Goal: Task Accomplishment & Management: Complete application form

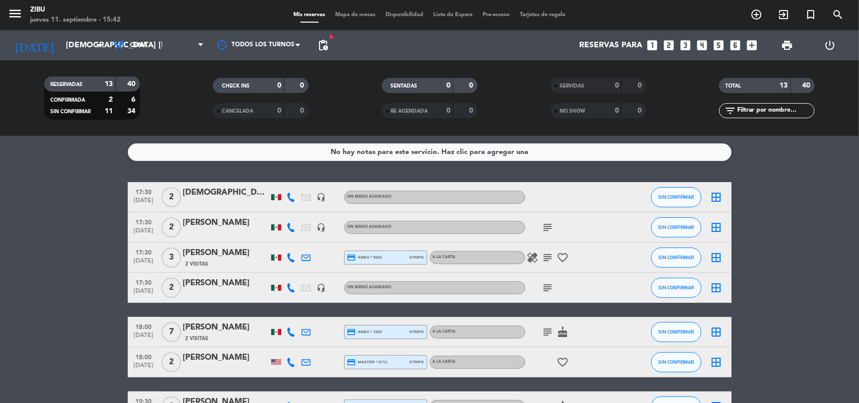
click at [76, 61] on div "RESERVADAS 13 40 CONFIRMADA 2 6 SIN CONFIRMAR 11 34 CHECK INS 0 0 CANCELADA 0 0…" at bounding box center [429, 97] width 859 height 75
click at [68, 48] on input "[DEMOGRAPHIC_DATA] [DATE]" at bounding box center [114, 46] width 106 height 20
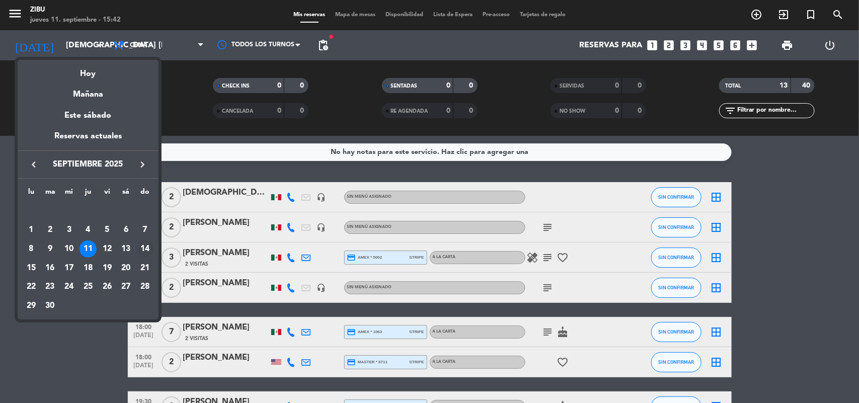
click at [142, 250] on div "14" at bounding box center [144, 249] width 17 height 17
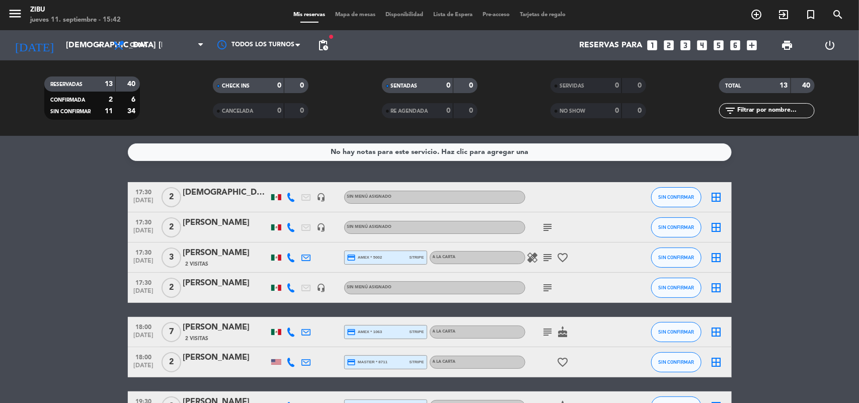
type input "dom. [DATE]"
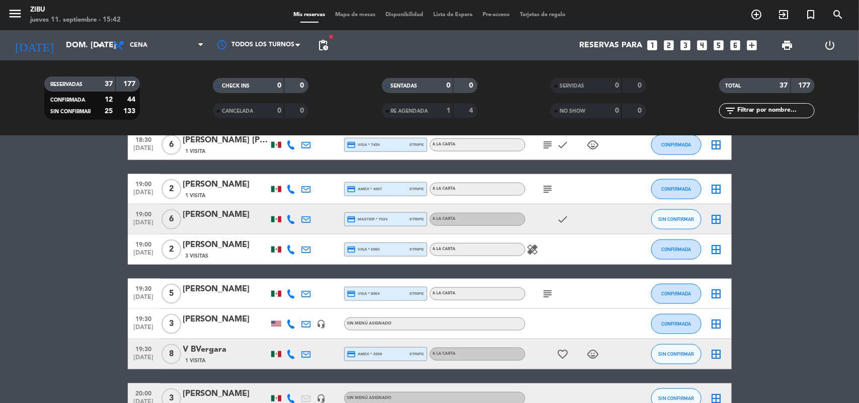
scroll to position [528, 0]
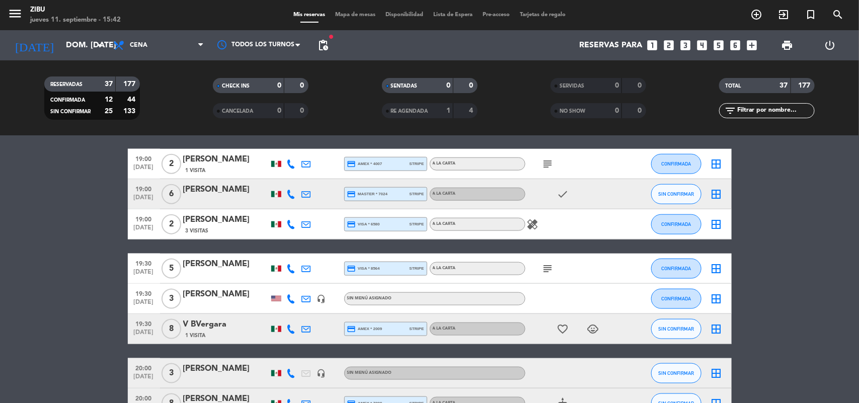
click at [545, 268] on icon "subject" at bounding box center [548, 269] width 12 height 12
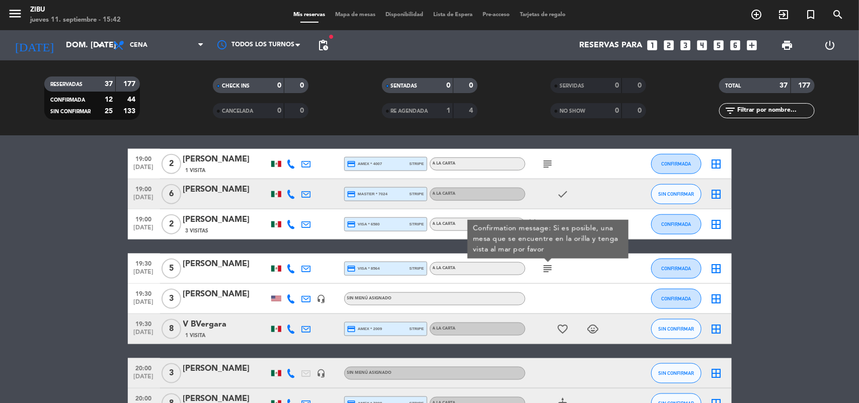
click at [84, 293] on bookings-row "17:30 [DATE] 5 [PERSON_NAME] headset_mic Sin menú asignado SIN CONFIRMAR border…" at bounding box center [429, 269] width 859 height 1230
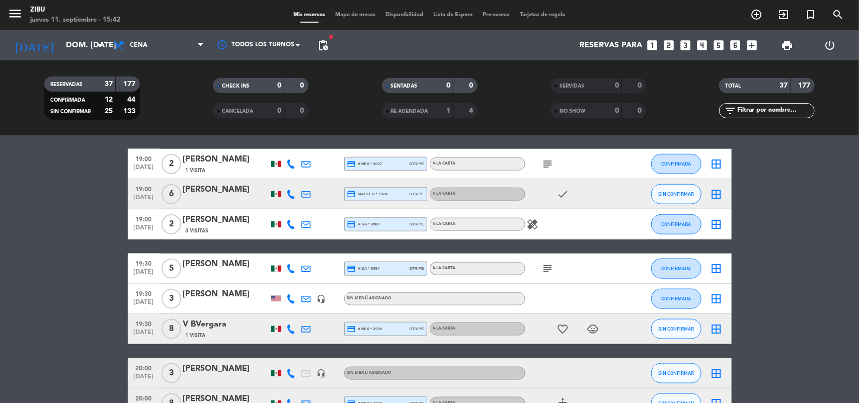
click at [64, 265] on bookings-row "17:30 [DATE] 5 [PERSON_NAME] headset_mic Sin menú asignado SIN CONFIRMAR border…" at bounding box center [429, 269] width 859 height 1230
click at [718, 42] on icon "looks_5" at bounding box center [719, 45] width 13 height 13
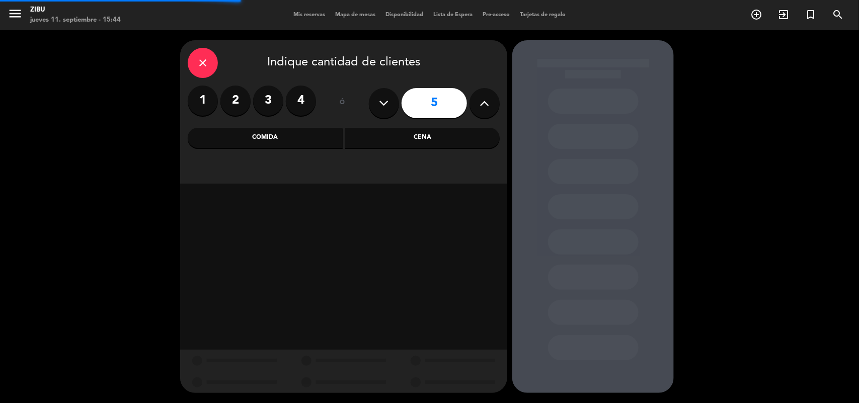
click at [418, 134] on div "Cena" at bounding box center [422, 138] width 155 height 20
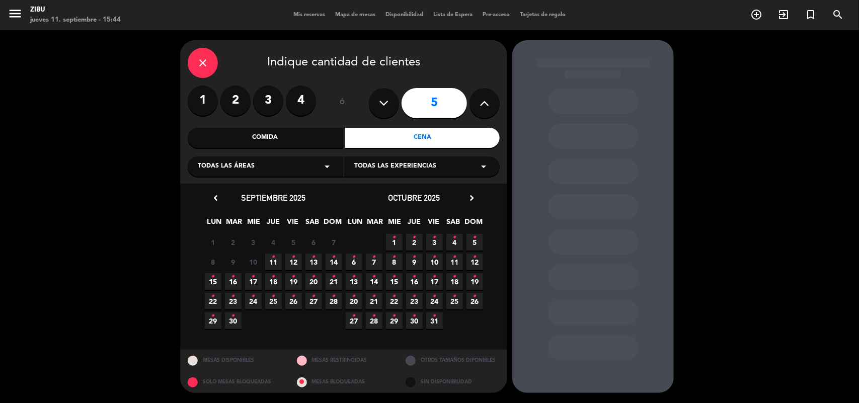
click at [275, 257] on span "11 •" at bounding box center [273, 262] width 17 height 17
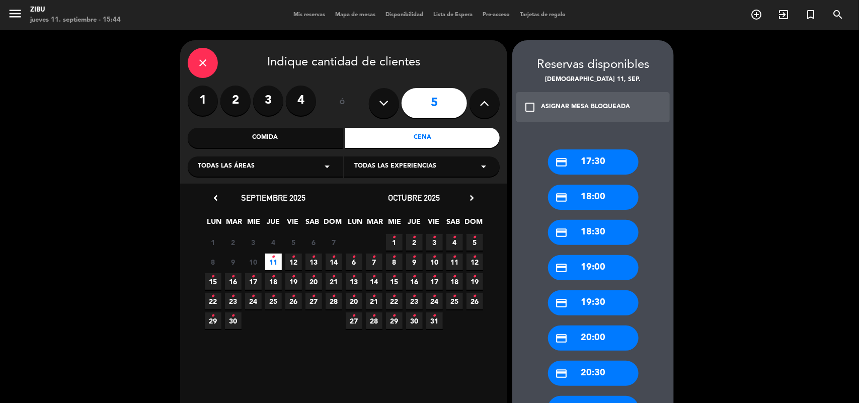
click at [574, 265] on div "credit_card 19:00" at bounding box center [593, 267] width 91 height 25
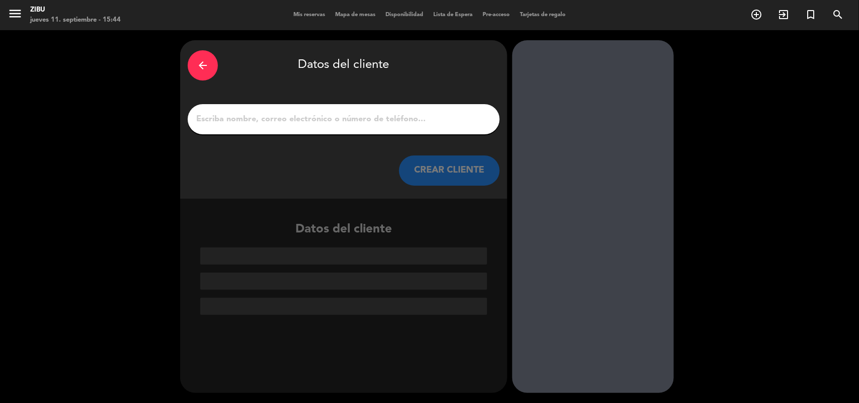
click at [449, 120] on input "1" at bounding box center [343, 119] width 297 height 14
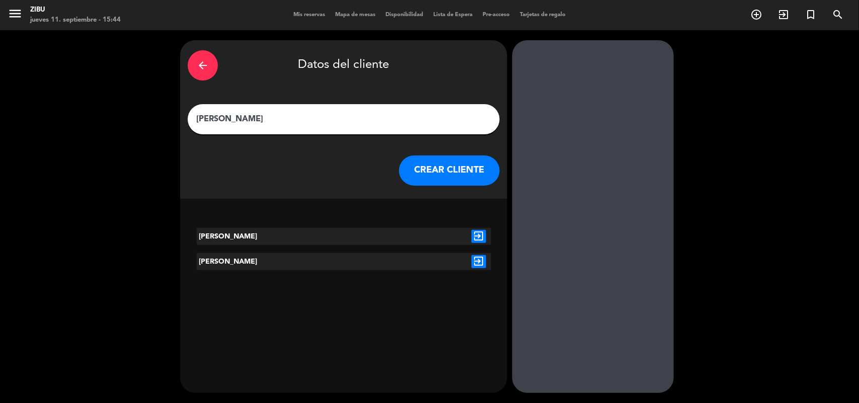
type input "[PERSON_NAME]"
click at [471, 164] on button "CREAR CLIENTE" at bounding box center [449, 170] width 101 height 30
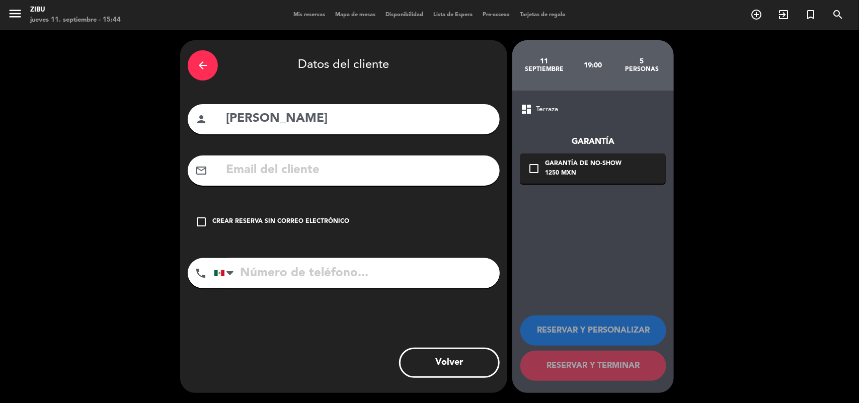
click at [232, 215] on div "check_box_outline_blank Crear reserva sin correo electrónico" at bounding box center [344, 222] width 312 height 30
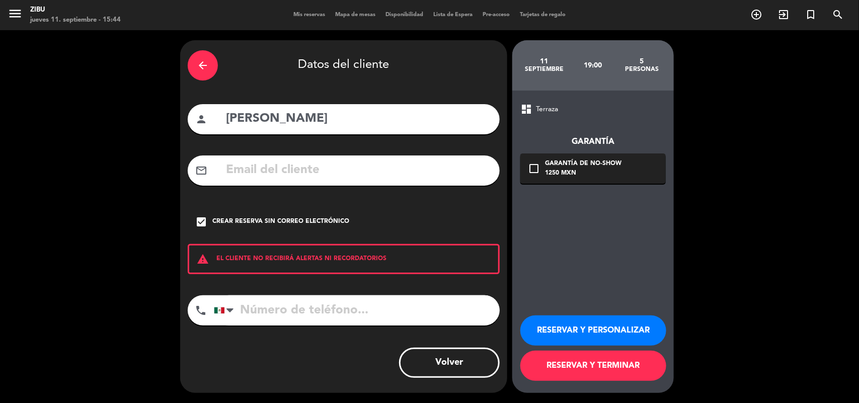
click at [262, 313] on input "tel" at bounding box center [357, 310] width 286 height 30
type input "8115554196"
click at [639, 320] on button "RESERVAR Y PERSONALIZAR" at bounding box center [593, 331] width 146 height 30
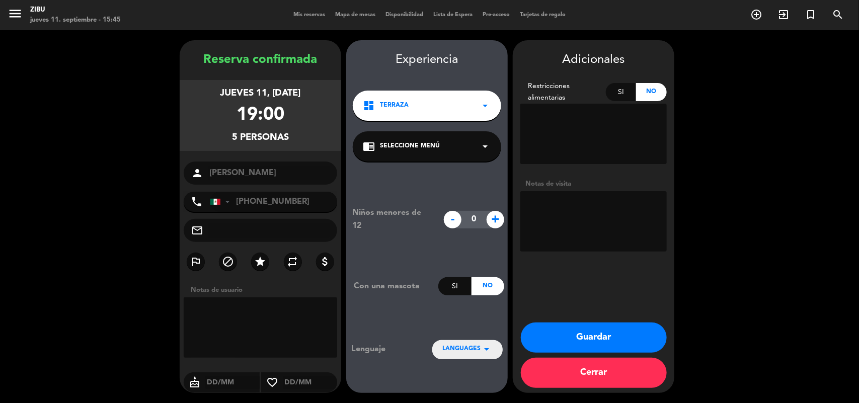
click at [603, 327] on button "Guardar" at bounding box center [594, 338] width 146 height 30
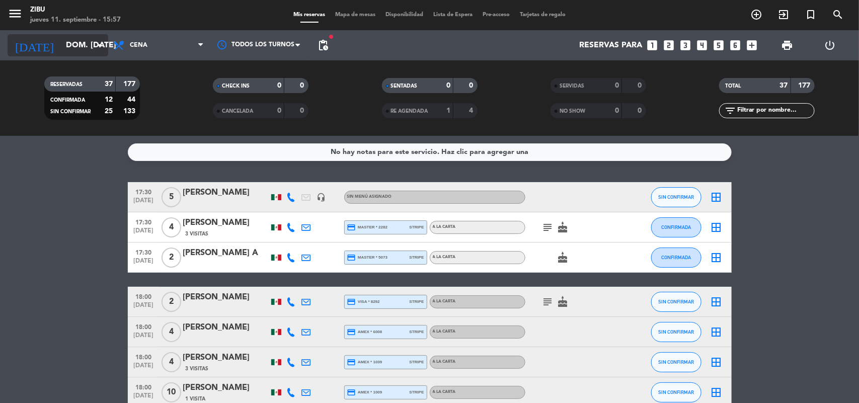
click at [75, 43] on input "dom. [DATE]" at bounding box center [114, 46] width 106 height 20
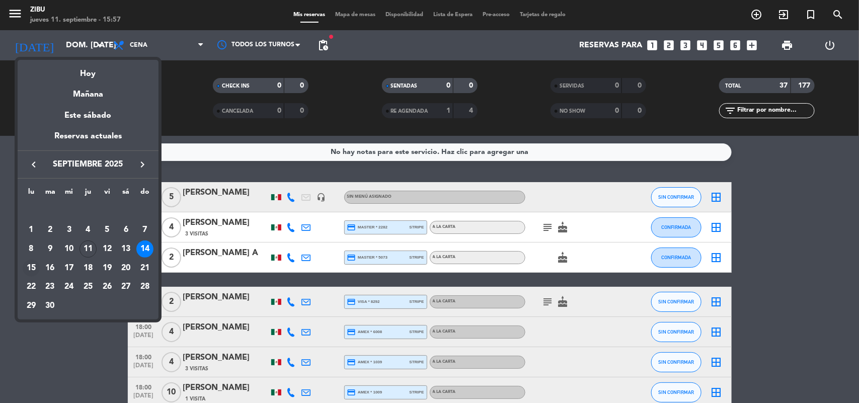
click at [30, 263] on div "15" at bounding box center [31, 268] width 17 height 17
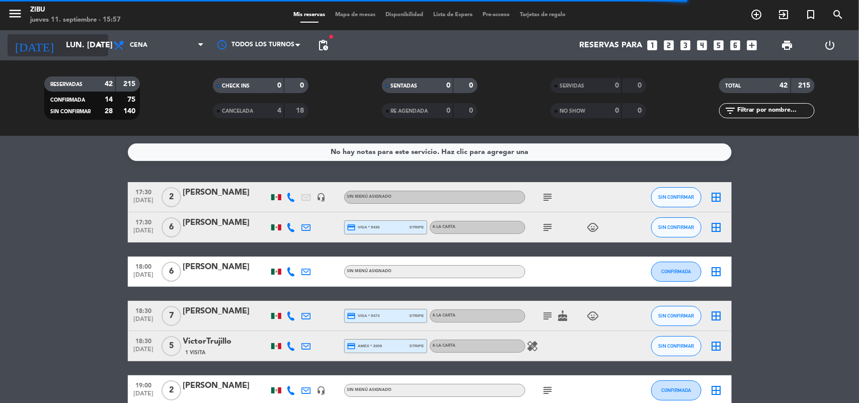
click at [70, 47] on input "lun. [DATE]" at bounding box center [114, 46] width 106 height 20
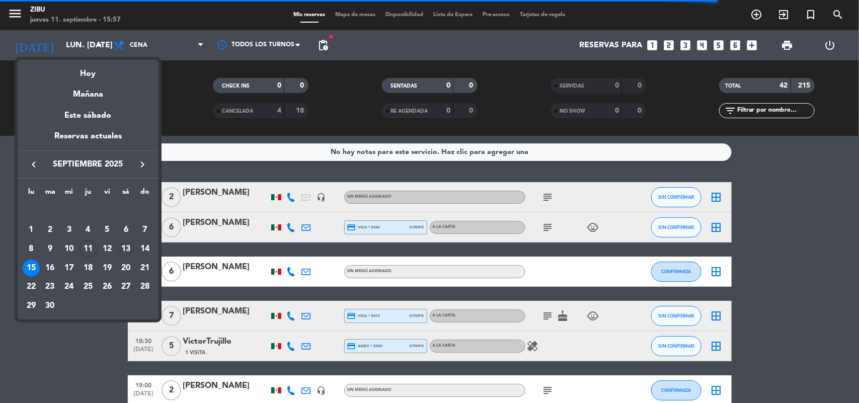
click at [128, 243] on div "13" at bounding box center [125, 249] width 17 height 17
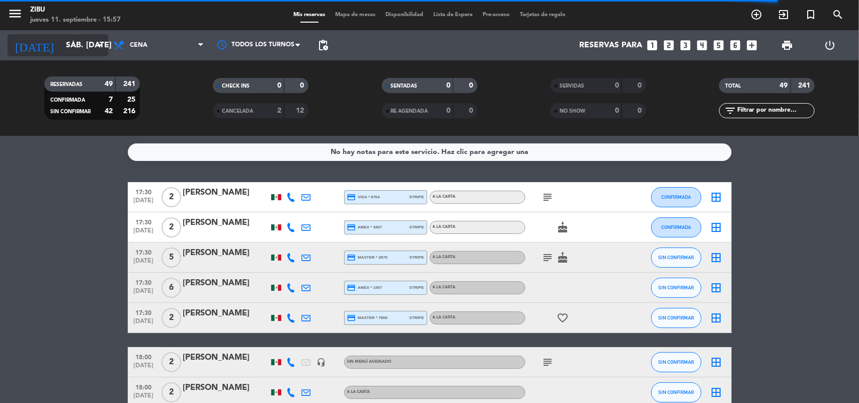
click at [64, 39] on input "sáb. [DATE]" at bounding box center [114, 46] width 106 height 20
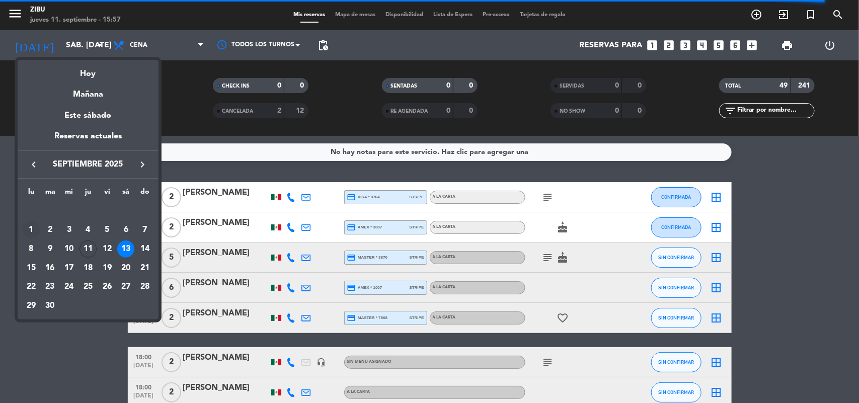
click at [28, 225] on div "1" at bounding box center [31, 229] width 17 height 17
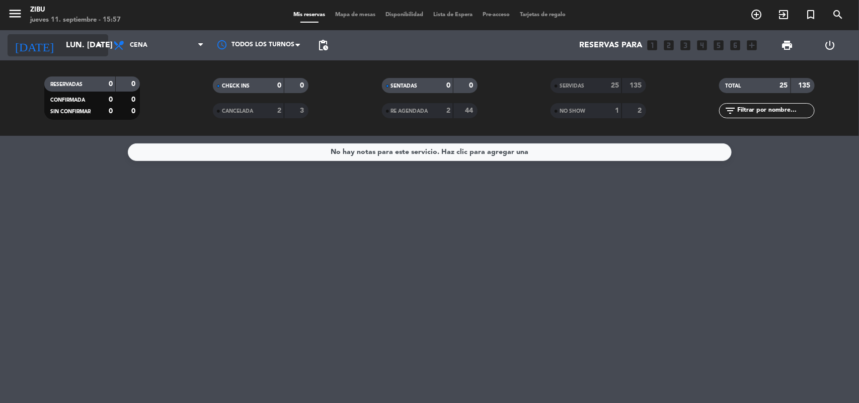
click at [81, 51] on input "lun. [DATE]" at bounding box center [114, 46] width 106 height 20
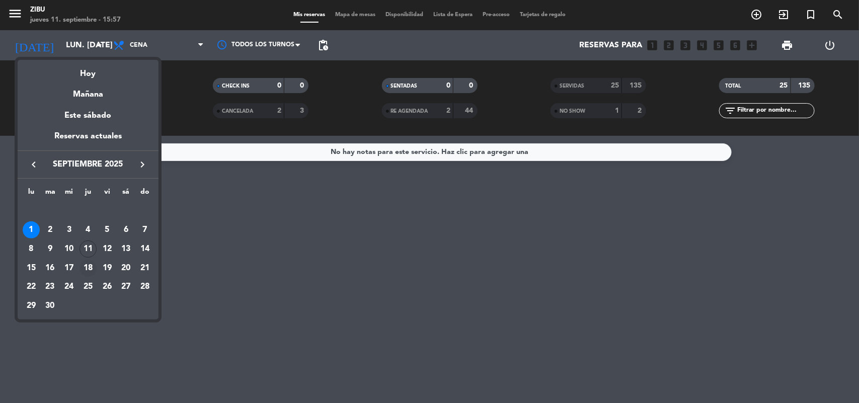
click at [87, 265] on div "18" at bounding box center [88, 268] width 17 height 17
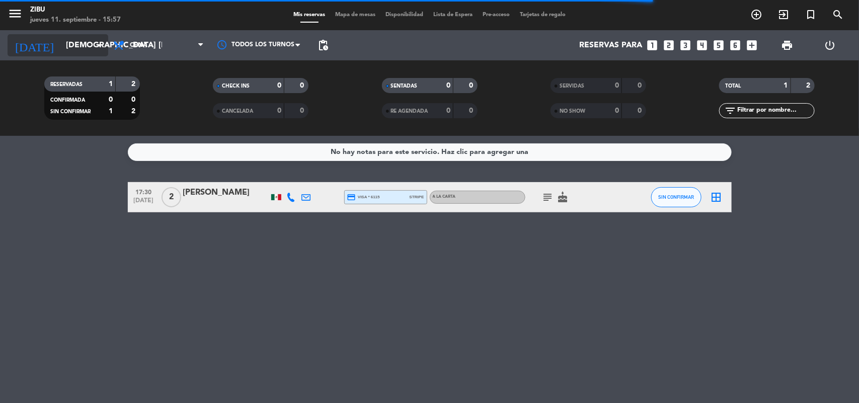
click at [65, 50] on input "[DEMOGRAPHIC_DATA] [DATE]" at bounding box center [114, 46] width 106 height 20
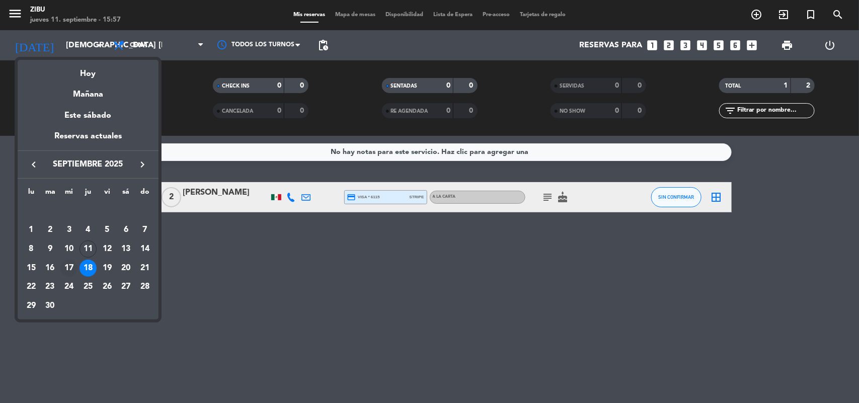
click at [71, 264] on div "17" at bounding box center [68, 268] width 17 height 17
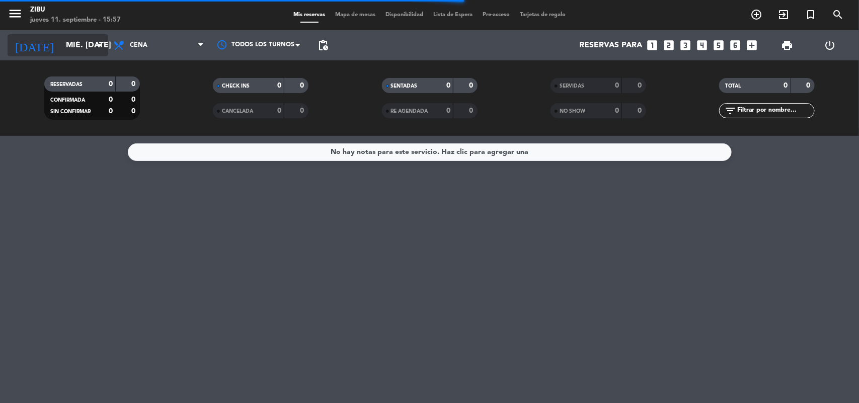
click at [61, 40] on input "mié. [DATE]" at bounding box center [114, 46] width 106 height 20
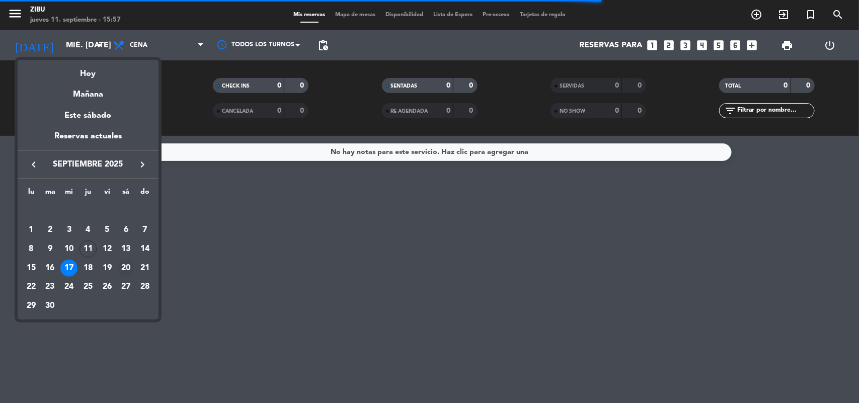
click at [126, 267] on div "20" at bounding box center [125, 268] width 17 height 17
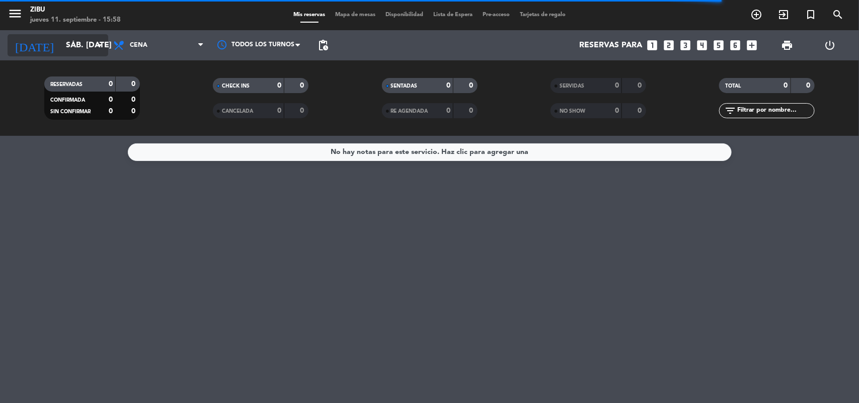
click at [61, 47] on input "sáb. [DATE]" at bounding box center [114, 46] width 106 height 20
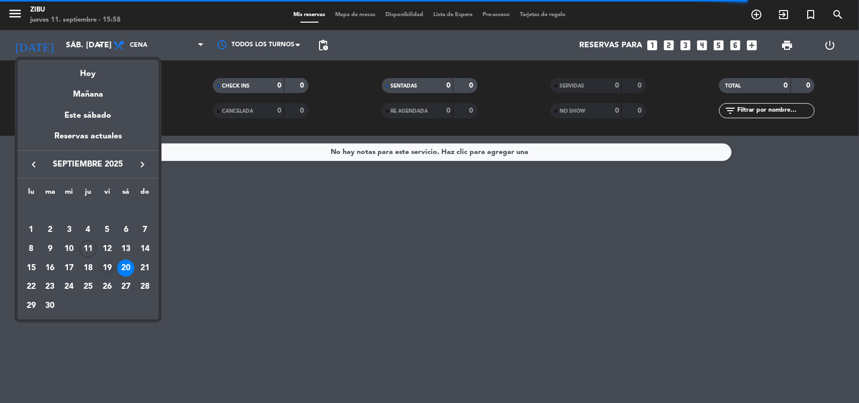
click at [107, 265] on div "19" at bounding box center [107, 268] width 17 height 17
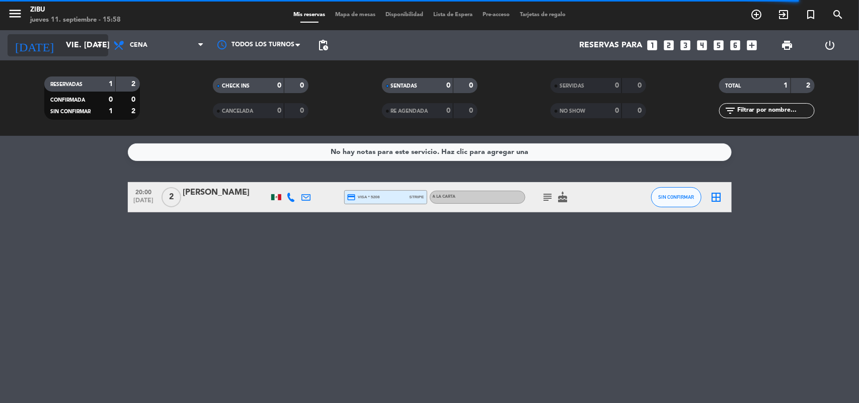
click at [63, 44] on input "vie. [DATE]" at bounding box center [114, 46] width 106 height 20
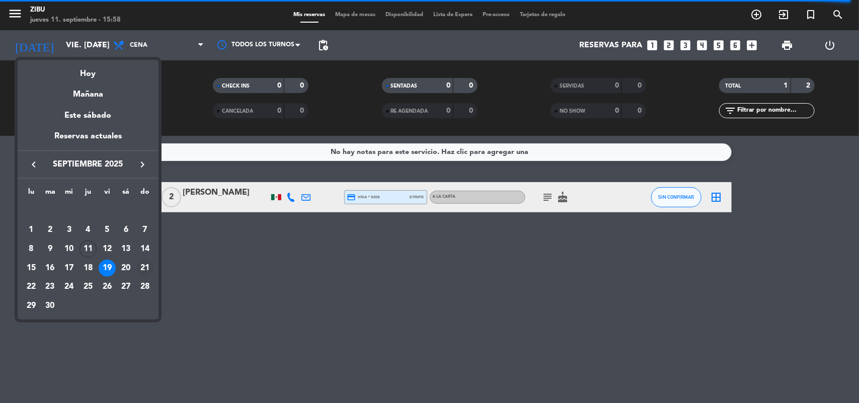
click at [144, 267] on div "21" at bounding box center [144, 268] width 17 height 17
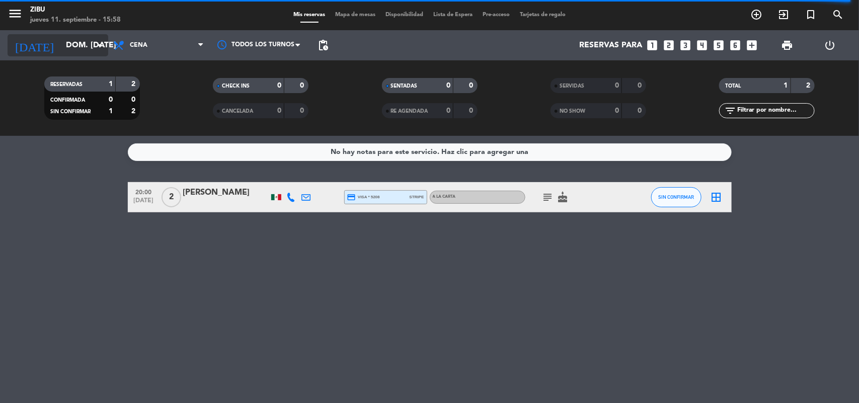
click at [61, 44] on input "dom. [DATE]" at bounding box center [114, 46] width 106 height 20
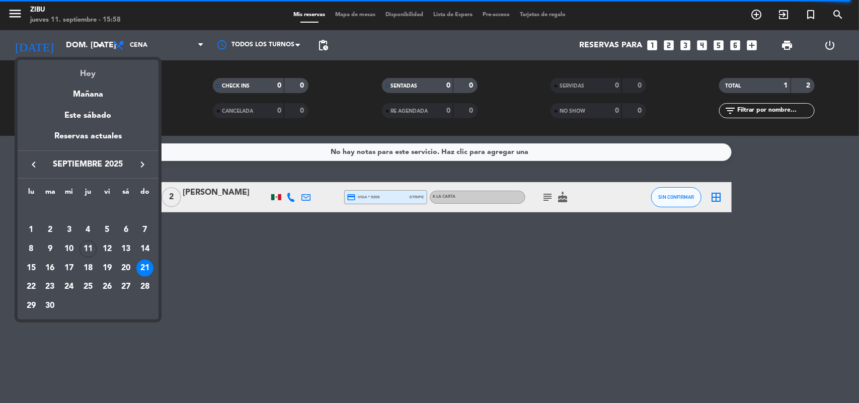
click at [87, 71] on div "Hoy" at bounding box center [88, 70] width 141 height 21
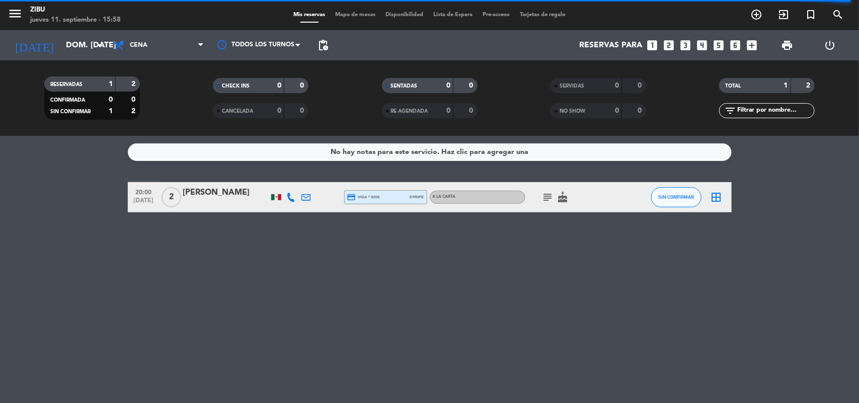
type input "[DEMOGRAPHIC_DATA] [DATE]"
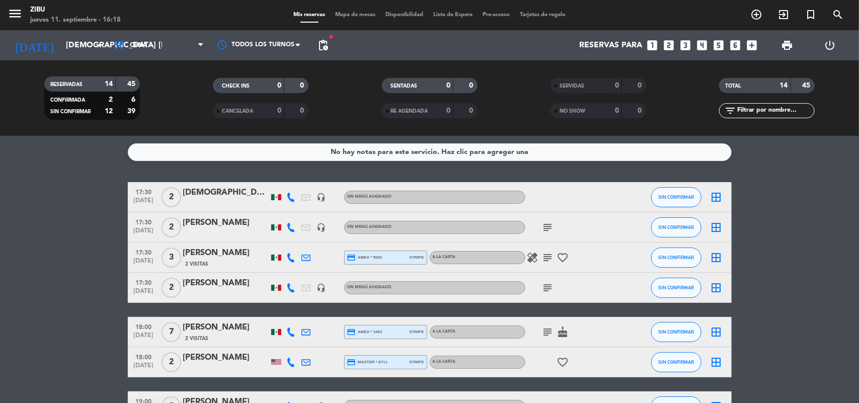
click at [752, 49] on icon "add_box" at bounding box center [752, 45] width 13 height 13
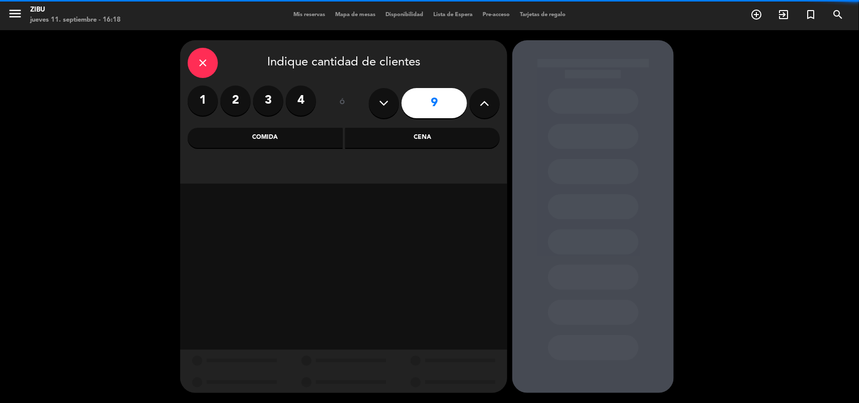
click at [393, 106] on button at bounding box center [384, 103] width 30 height 30
type input "8"
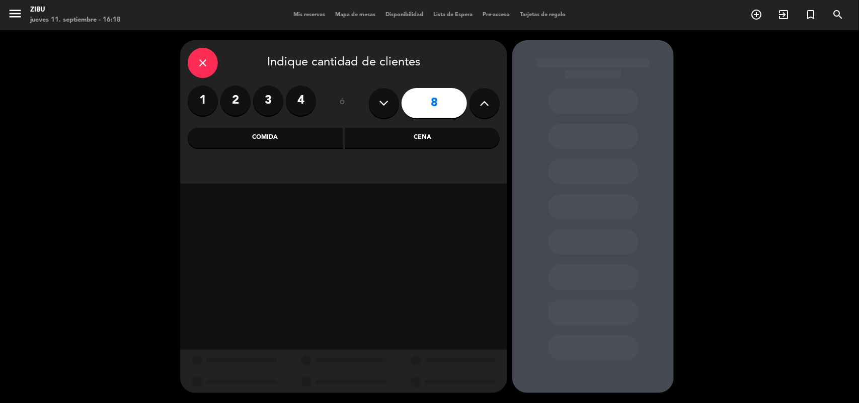
click at [408, 142] on div "Cena" at bounding box center [422, 138] width 155 height 20
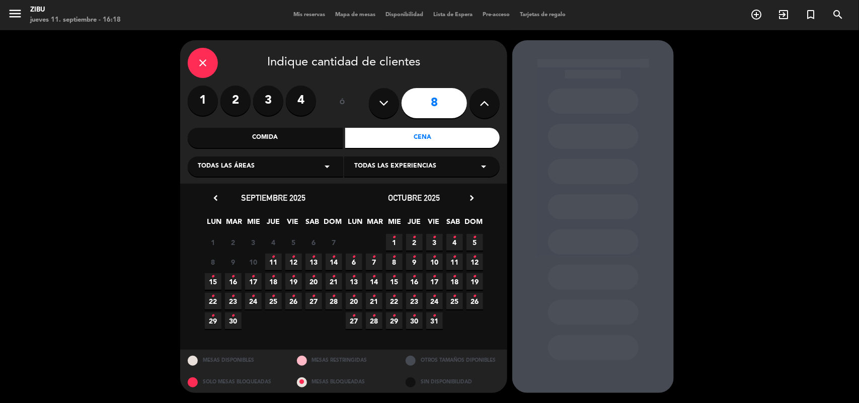
click at [339, 262] on span "14 •" at bounding box center [334, 262] width 17 height 17
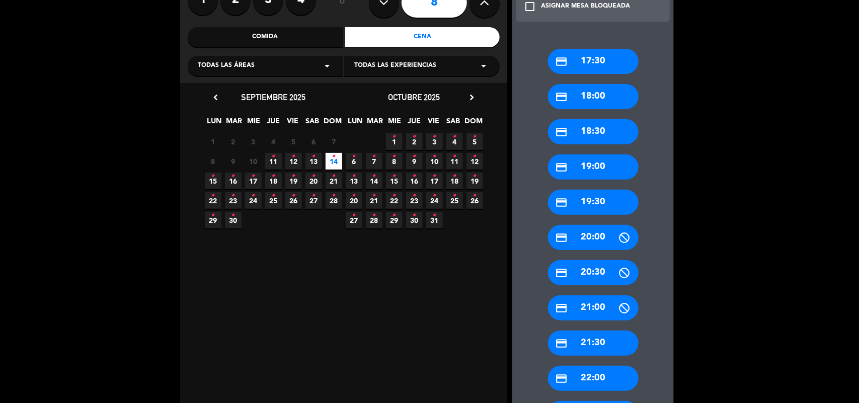
scroll to position [75, 0]
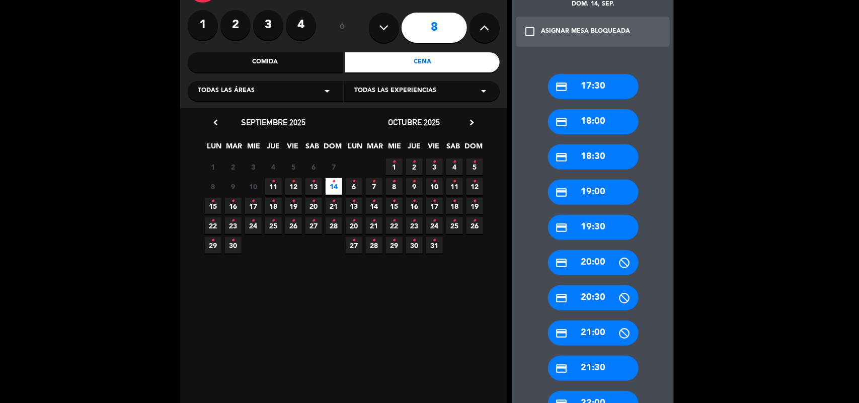
click at [608, 148] on div "credit_card 18:30" at bounding box center [593, 156] width 91 height 25
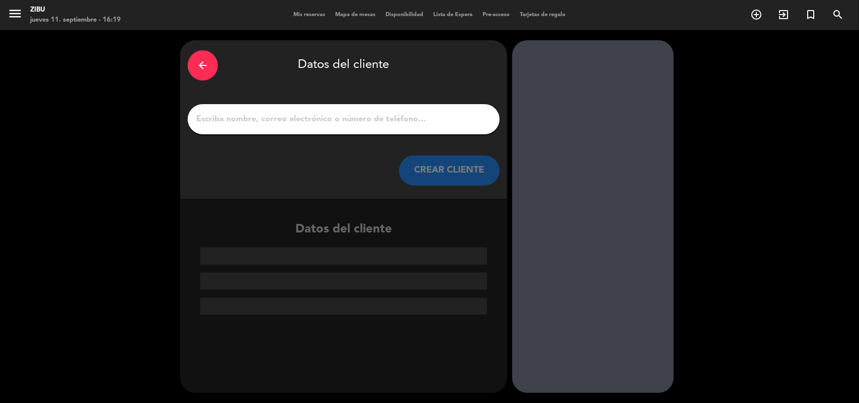
scroll to position [0, 0]
click at [385, 113] on input "1" at bounding box center [343, 119] width 297 height 14
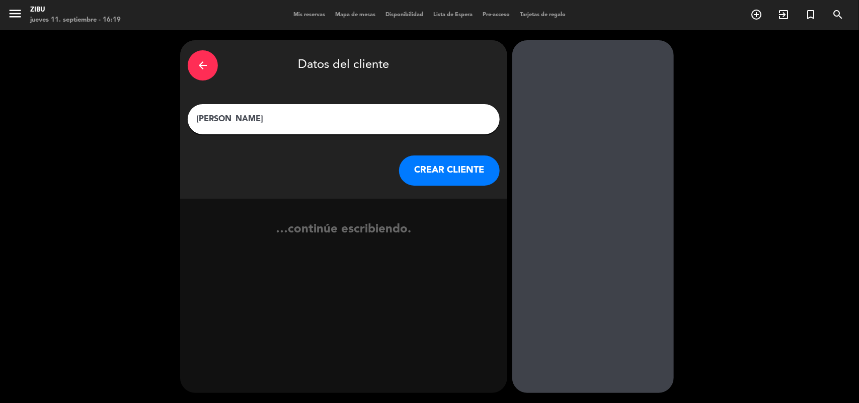
type input "[PERSON_NAME]"
click at [424, 182] on button "CREAR CLIENTE" at bounding box center [449, 170] width 101 height 30
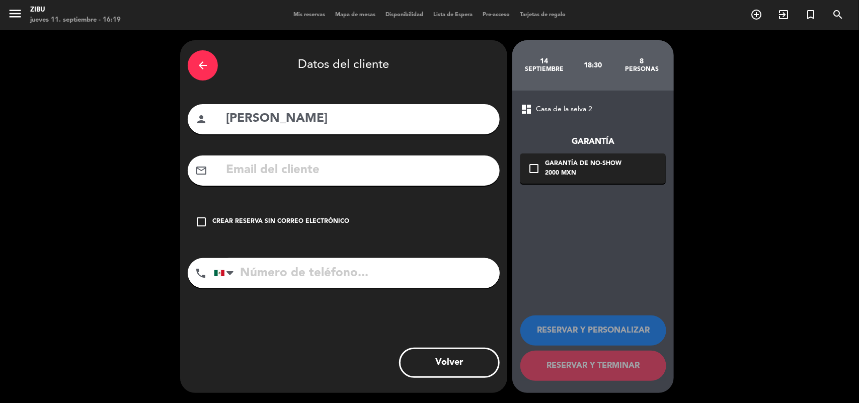
click at [252, 227] on div "check_box_outline_blank Crear reserva sin correo electrónico" at bounding box center [344, 222] width 312 height 30
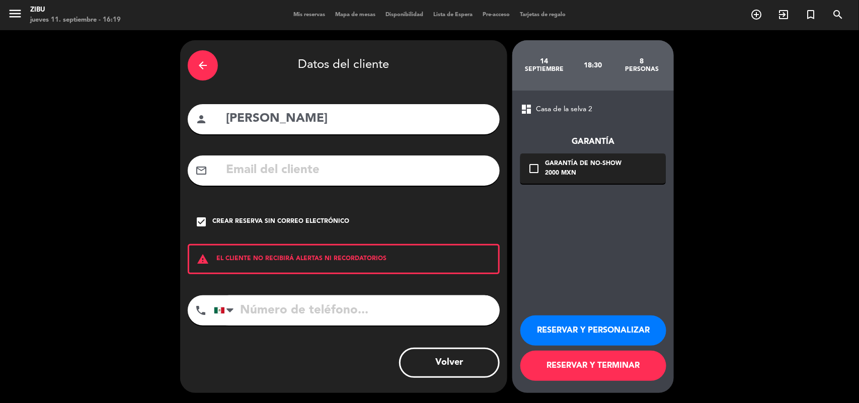
click at [268, 325] on input "tel" at bounding box center [357, 310] width 286 height 30
click at [262, 310] on input "tel" at bounding box center [357, 310] width 286 height 30
click at [284, 310] on input "tel" at bounding box center [357, 310] width 286 height 30
type input "7443505114"
click at [598, 374] on button "RESERVAR Y TERMINAR" at bounding box center [593, 366] width 146 height 30
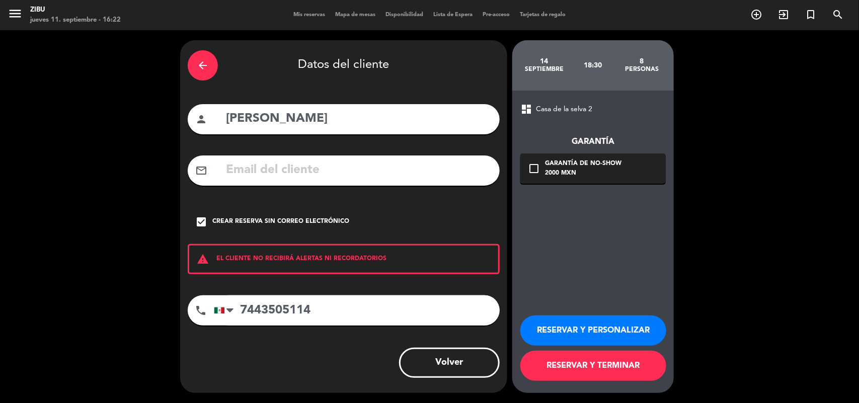
click at [562, 357] on button "RESERVAR Y TERMINAR" at bounding box center [593, 366] width 146 height 30
